Goal: Entertainment & Leisure: Consume media (video, audio)

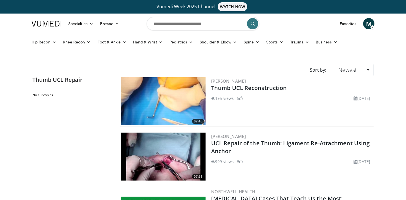
scroll to position [39, 0]
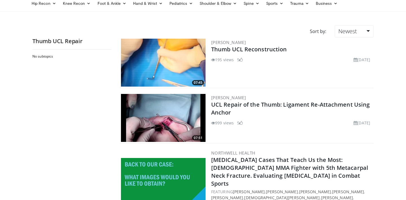
click at [159, 109] on img at bounding box center [163, 118] width 85 height 48
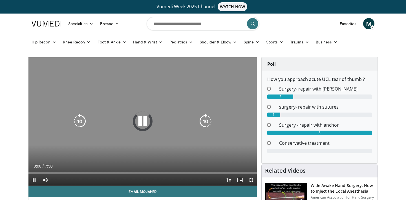
click at [146, 123] on icon "Video Player" at bounding box center [143, 121] width 16 height 16
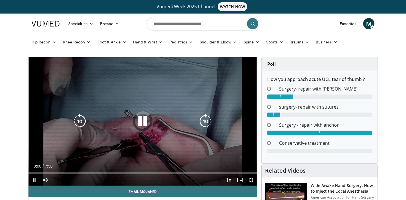
click at [146, 123] on icon "Video Player" at bounding box center [143, 121] width 16 height 16
click at [145, 123] on icon "Video Player" at bounding box center [143, 121] width 16 height 16
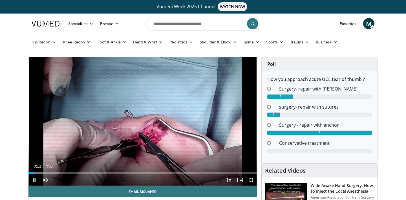
click at [252, 180] on span "Video Player" at bounding box center [251, 179] width 11 height 11
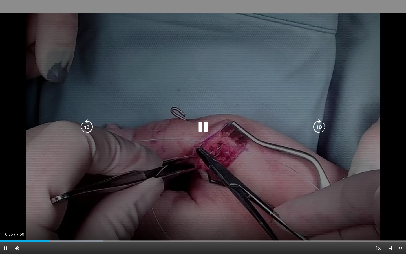
click at [205, 124] on icon "Video Player" at bounding box center [203, 127] width 16 height 16
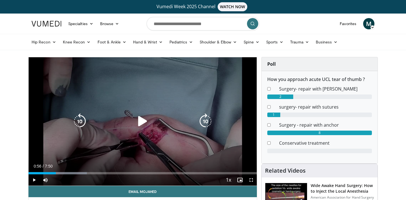
click at [139, 122] on icon "Video Player" at bounding box center [143, 121] width 16 height 16
click at [148, 116] on icon "Video Player" at bounding box center [143, 121] width 16 height 16
click at [140, 148] on div "10 seconds Tap to unmute" at bounding box center [142, 121] width 228 height 128
click at [142, 126] on icon "Video Player" at bounding box center [143, 121] width 16 height 16
click at [139, 121] on icon "Video Player" at bounding box center [143, 121] width 16 height 16
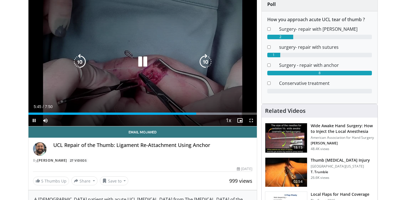
scroll to position [45, 0]
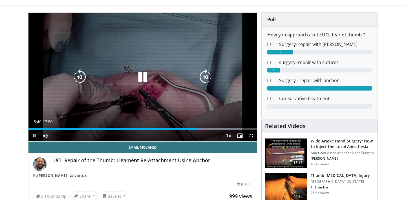
click at [144, 78] on icon "Video Player" at bounding box center [143, 77] width 16 height 16
